Goal: Information Seeking & Learning: Find contact information

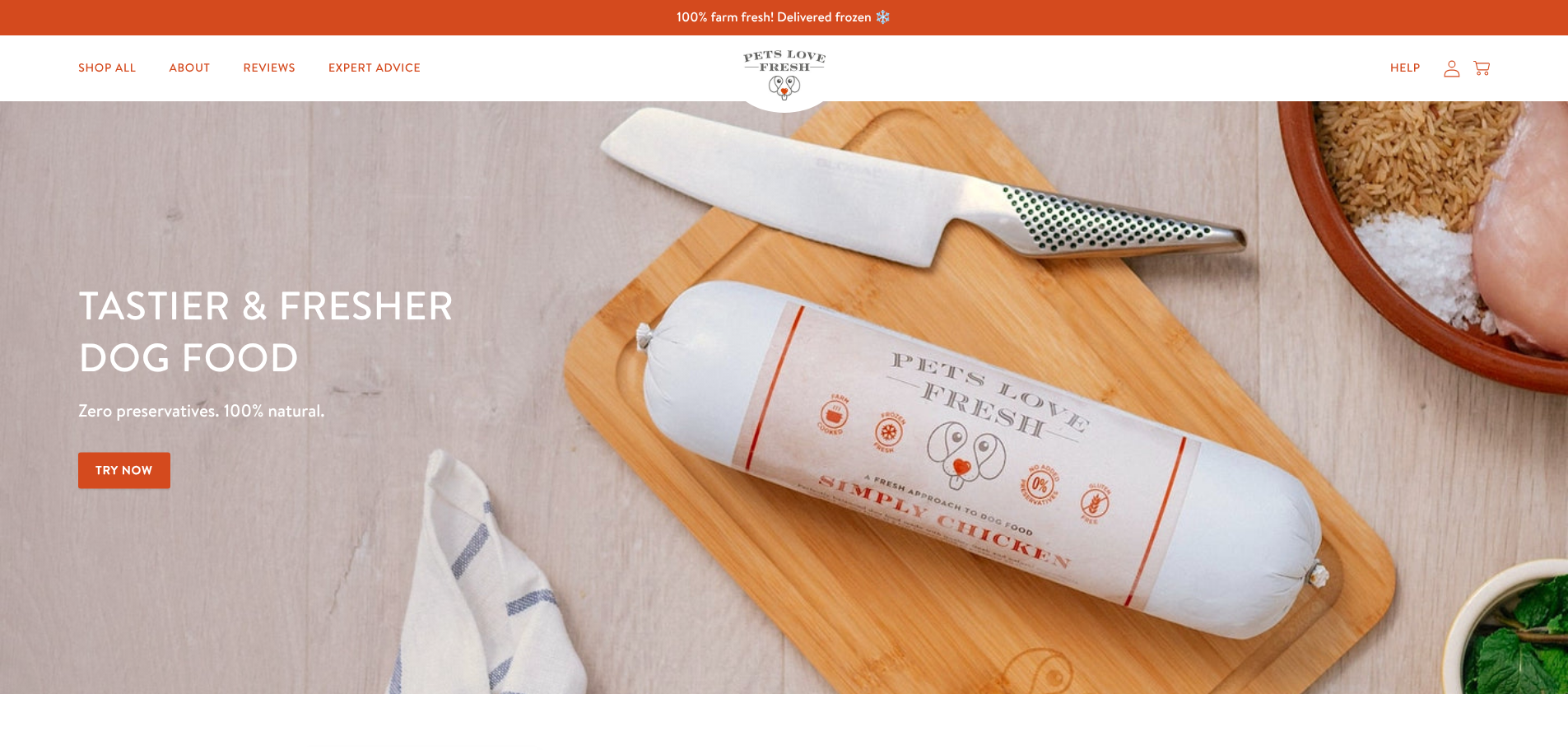
click at [1455, 72] on icon at bounding box center [1452, 68] width 16 height 17
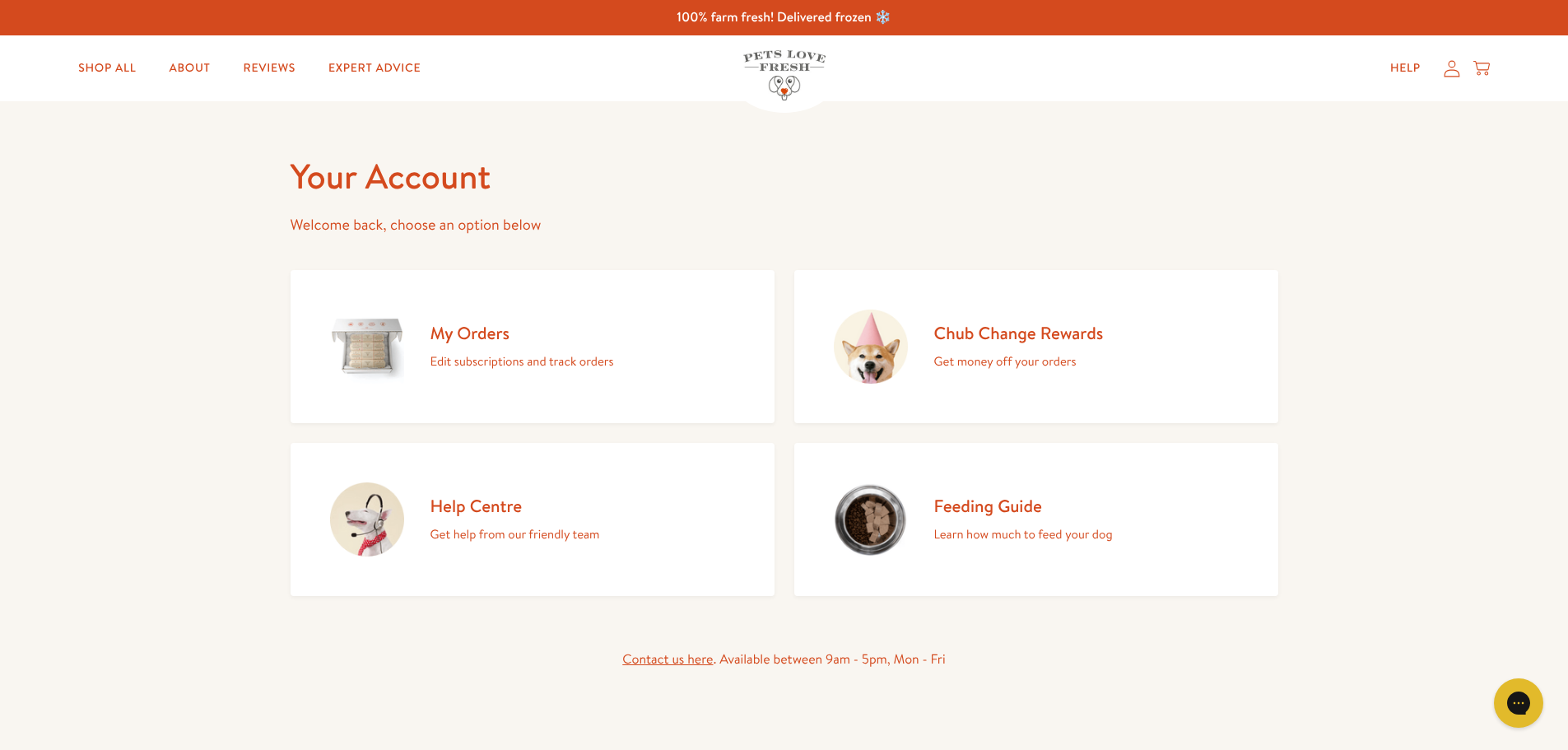
click at [1455, 70] on icon at bounding box center [1451, 68] width 15 height 16
click at [345, 72] on link "Expert Advice" at bounding box center [375, 68] width 119 height 33
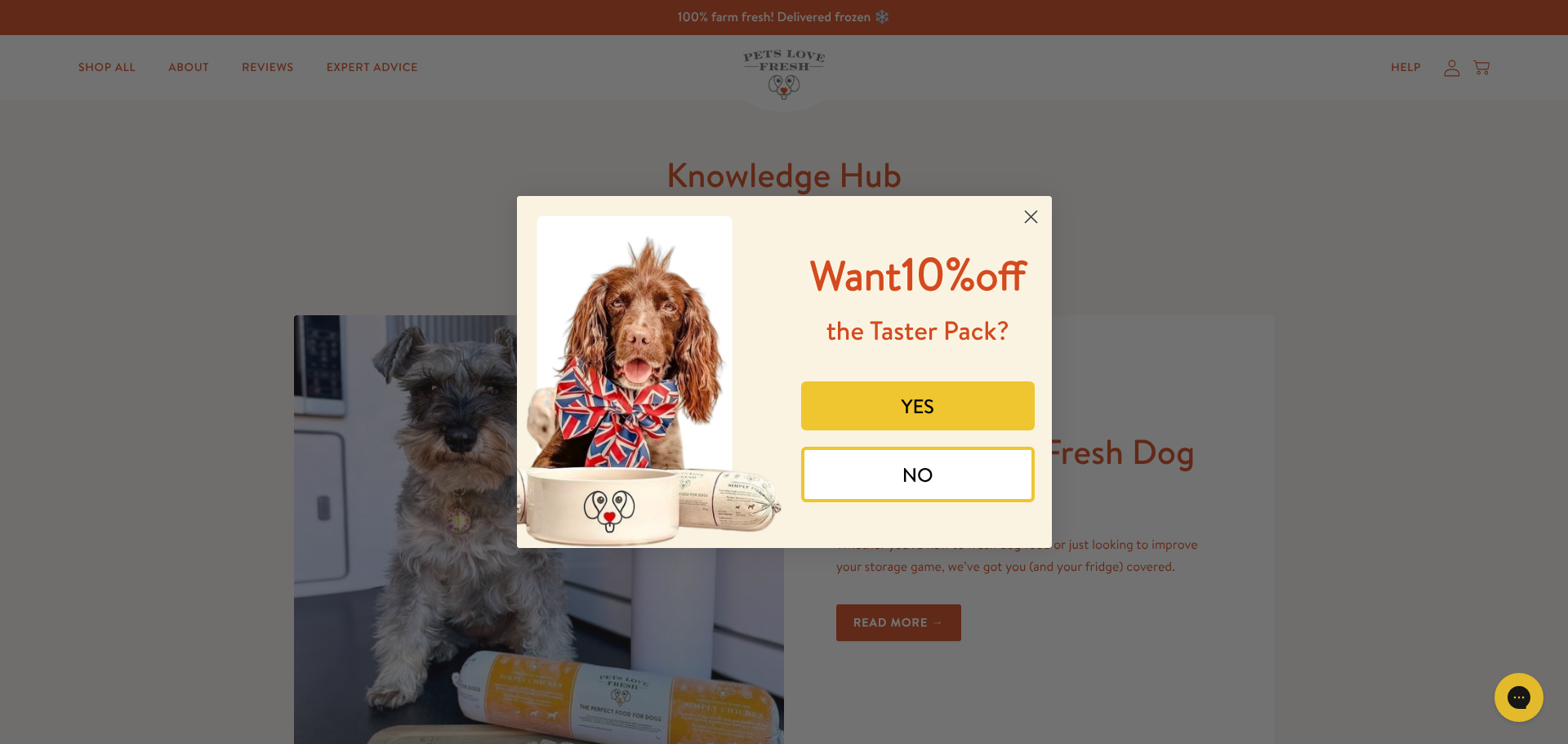
click at [907, 480] on button "NO" at bounding box center [918, 474] width 233 height 55
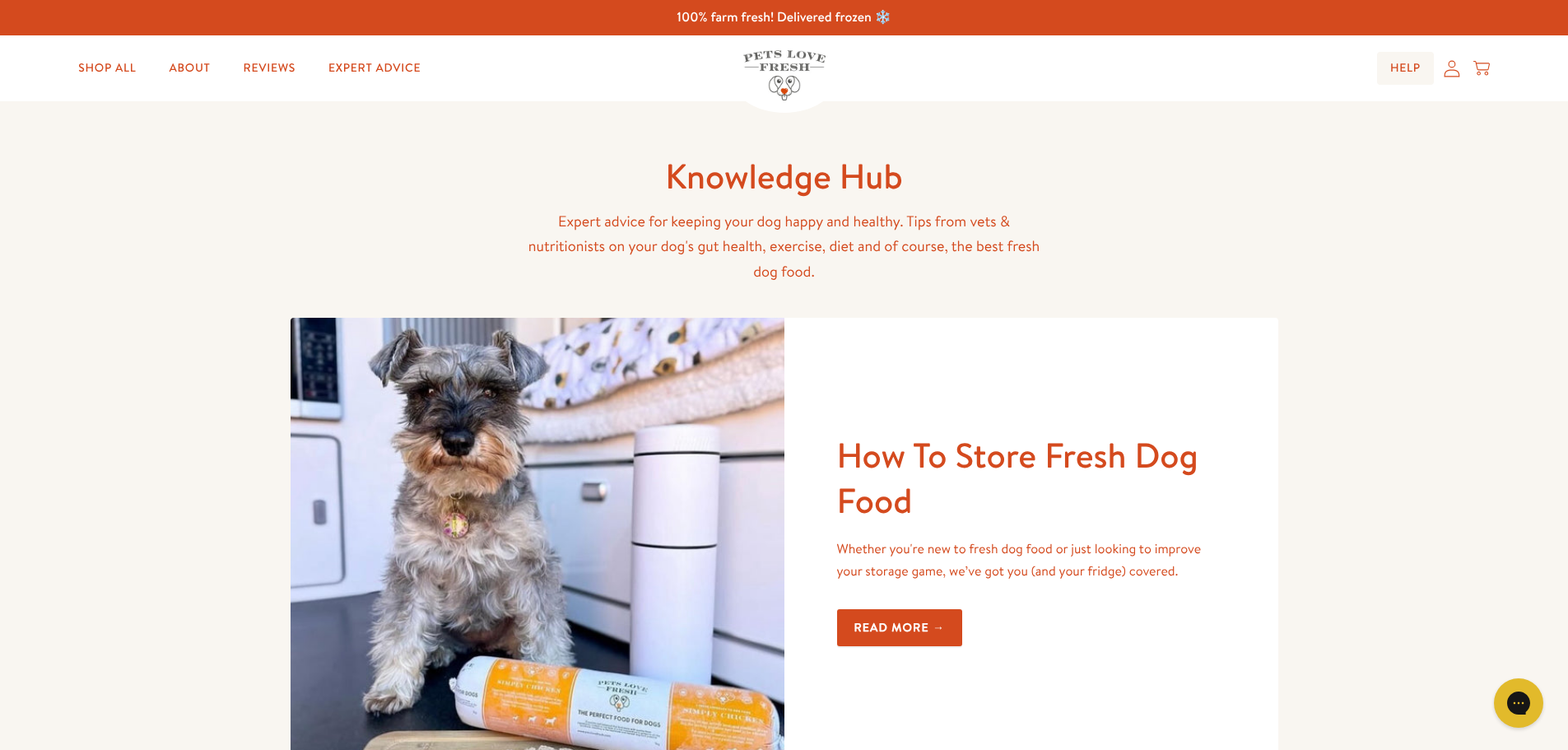
click at [1403, 72] on link "Help" at bounding box center [1405, 68] width 57 height 33
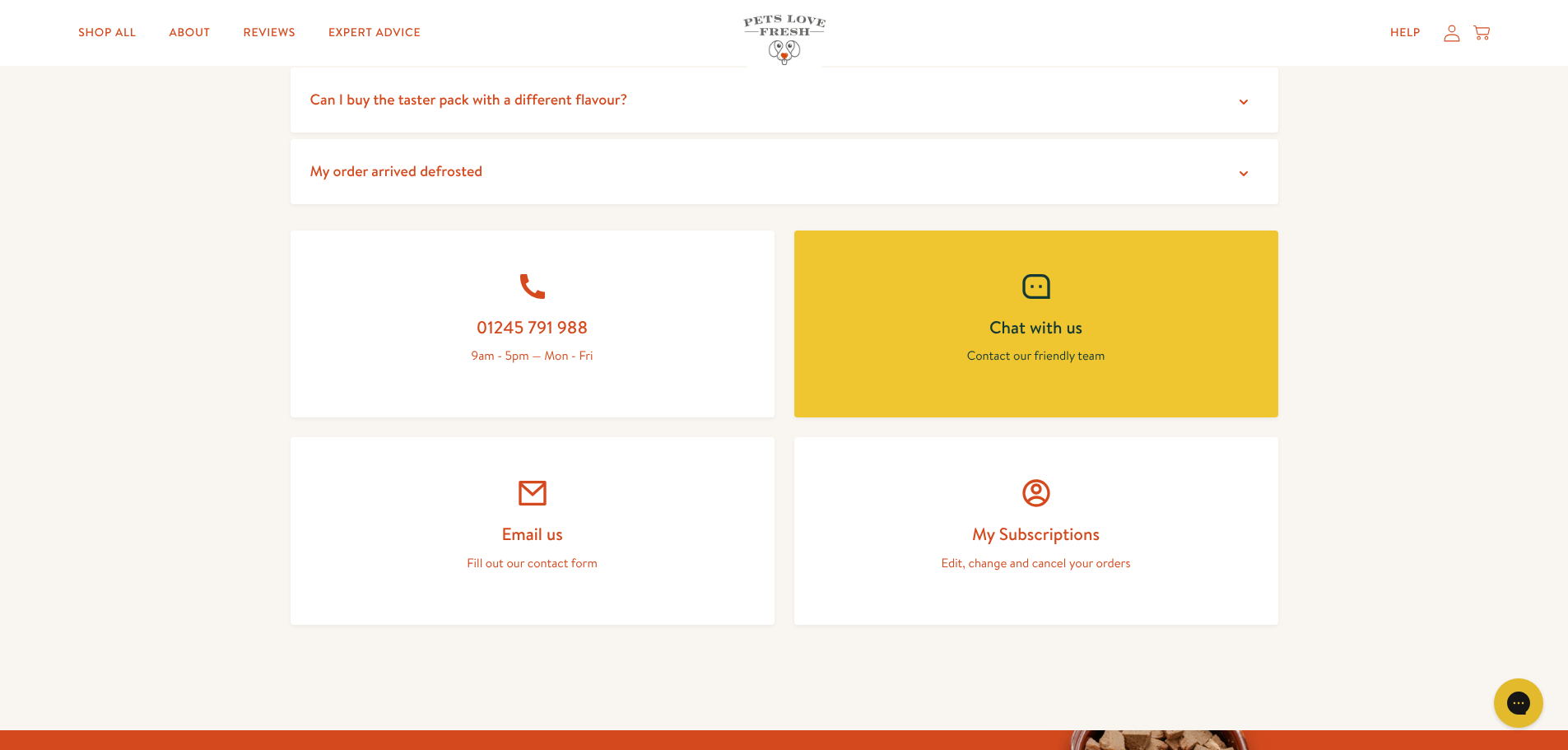
scroll to position [576, 0]
